Goal: Task Accomplishment & Management: Complete application form

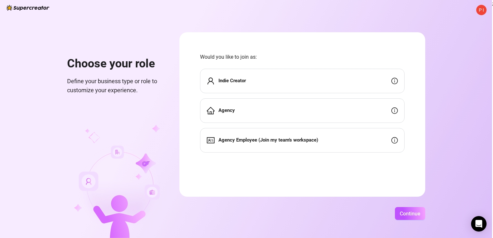
click at [357, 111] on div "Agency" at bounding box center [302, 110] width 204 height 25
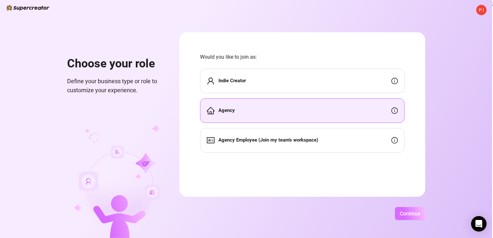
click at [413, 216] on span "Continue" at bounding box center [409, 214] width 21 height 6
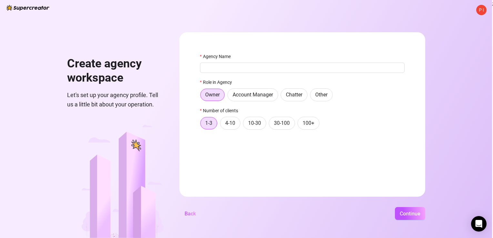
click at [80, 13] on div "P I Create agency workspace Let's set up your agency profile. Tell us a little …" at bounding box center [246, 119] width 492 height 238
click at [213, 123] on span at bounding box center [208, 123] width 17 height 12
click at [202, 125] on input "1-3" at bounding box center [202, 125] width 0 height 0
click at [406, 212] on span "Continue" at bounding box center [409, 214] width 21 height 6
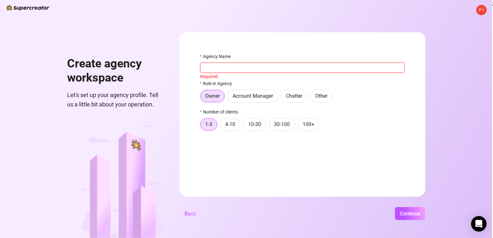
click at [271, 65] on input "Agency Name" at bounding box center [302, 68] width 204 height 10
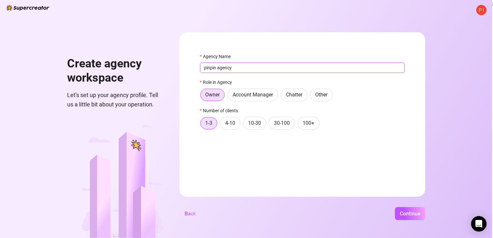
type input "pinpin agency"
click at [411, 211] on span "Continue" at bounding box center [409, 214] width 21 height 6
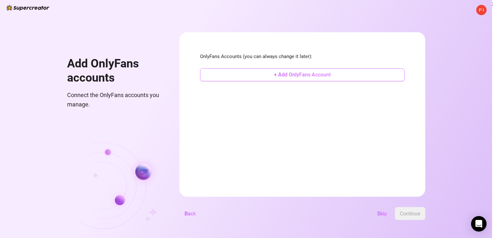
click at [274, 74] on span "+ Add OnlyFans Account" at bounding box center [302, 75] width 57 height 6
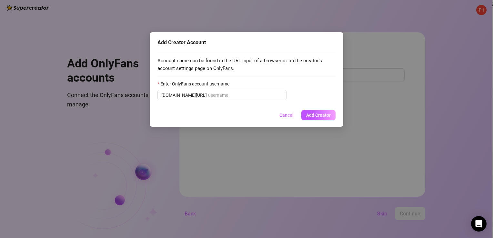
click at [209, 215] on div "Add Creator Account Account name can be found in the URL input of a browser or …" at bounding box center [246, 119] width 493 height 238
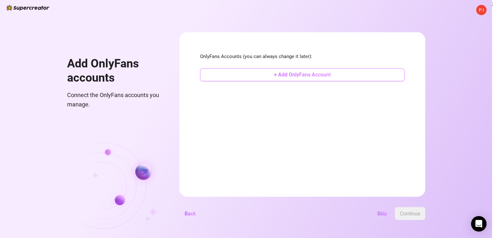
click at [277, 73] on span "+ Add OnlyFans Account" at bounding box center [302, 75] width 57 height 6
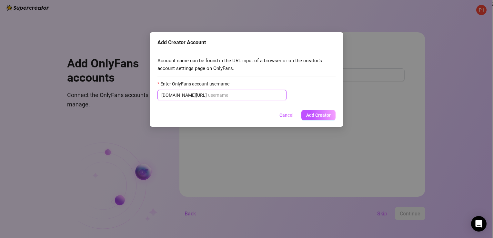
paste input "thatonegirlmikey"
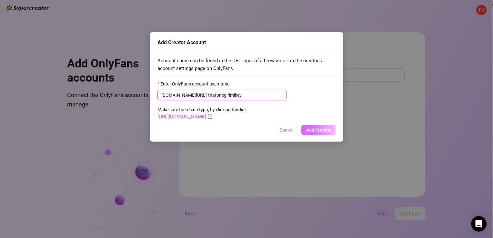
type input "thatonegirlmikey"
click at [317, 130] on span "Add Creator" at bounding box center [318, 129] width 25 height 5
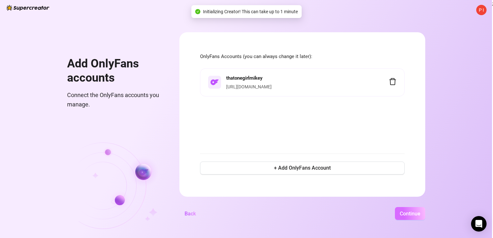
click at [416, 215] on span "Continue" at bounding box center [409, 214] width 21 height 6
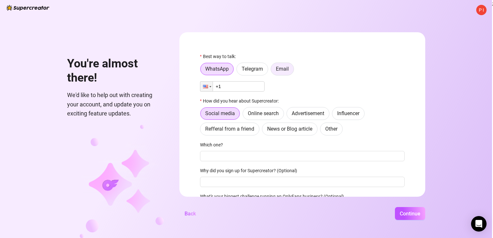
click at [288, 67] on span "Email" at bounding box center [282, 69] width 13 height 6
click at [272, 71] on input "Email" at bounding box center [272, 71] width 0 height 0
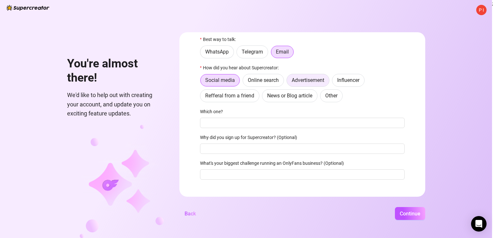
scroll to position [26, 0]
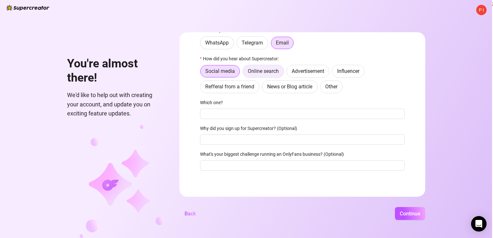
click at [277, 71] on span "Online search" at bounding box center [263, 71] width 31 height 6
click at [244, 73] on input "Online search" at bounding box center [244, 73] width 0 height 0
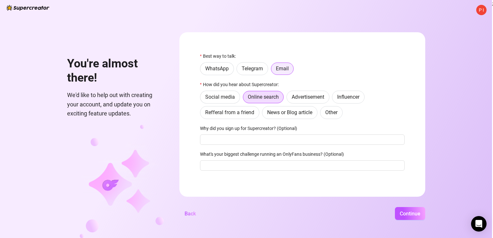
click at [277, 69] on span "Email" at bounding box center [282, 68] width 13 height 6
click at [273, 71] on input "Email" at bounding box center [273, 71] width 0 height 0
click at [408, 209] on button "Continue" at bounding box center [410, 213] width 30 height 13
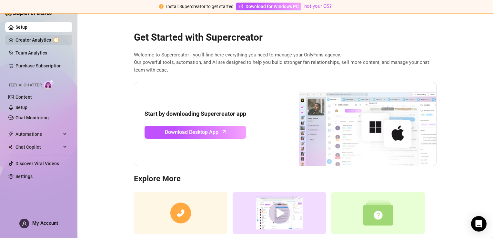
click at [39, 39] on link "Creator Analytics" at bounding box center [41, 40] width 52 height 10
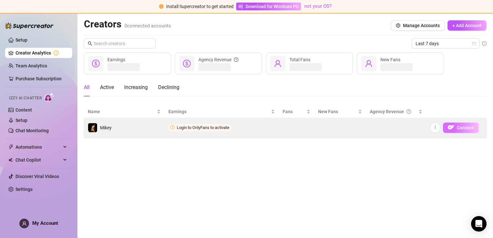
click at [462, 126] on span "Connect" at bounding box center [464, 127] width 17 height 5
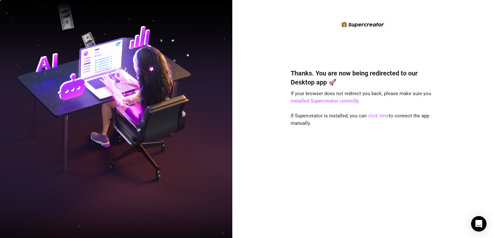
click at [377, 115] on link "click here" at bounding box center [378, 116] width 21 height 6
click at [378, 115] on link "click here" at bounding box center [378, 116] width 21 height 6
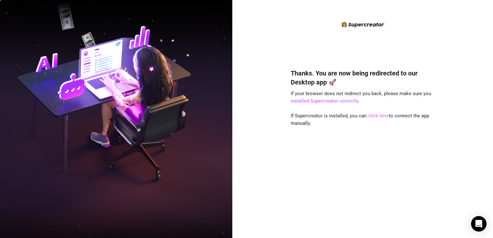
click at [370, 115] on link "click here" at bounding box center [378, 116] width 21 height 6
drag, startPoint x: 370, startPoint y: 115, endPoint x: 346, endPoint y: 61, distance: 59.6
click at [346, 61] on div "Thanks. You are now being redirected to our Desktop app 🚀 If your browser does …" at bounding box center [362, 144] width 144 height 168
